Goal: Transaction & Acquisition: Subscribe to service/newsletter

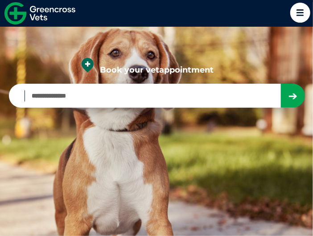
click at [38, 97] on input "Book your vet appointment" at bounding box center [151, 95] width 255 height 11
type input "****"
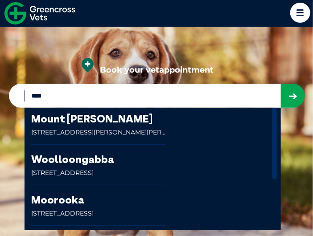
click at [82, 122] on link at bounding box center [98, 126] width 134 height 37
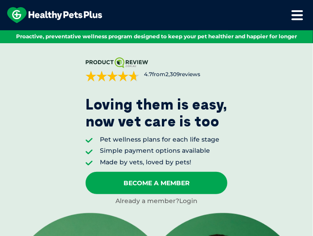
click at [187, 198] on link "Login" at bounding box center [188, 201] width 18 height 8
click at [185, 200] on link "Login" at bounding box center [188, 201] width 18 height 8
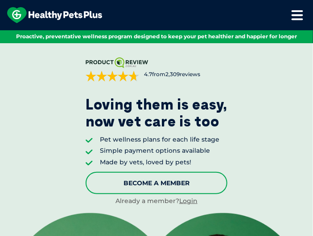
click at [158, 179] on link "Become A Member" at bounding box center [156, 183] width 142 height 22
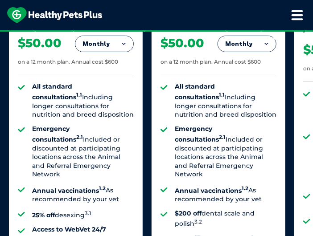
scroll to position [764, 0]
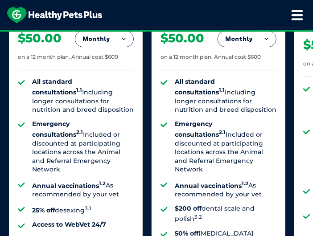
click at [267, 40] on button "Monthly" at bounding box center [247, 39] width 58 height 16
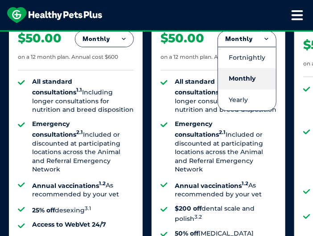
click at [246, 78] on li "Monthly" at bounding box center [247, 78] width 58 height 21
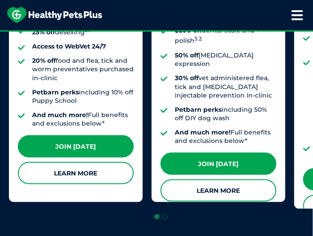
scroll to position [960, 0]
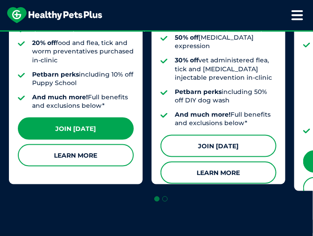
click at [234, 135] on link "Join [DATE]" at bounding box center [218, 146] width 116 height 22
